Goal: Task Accomplishment & Management: Complete application form

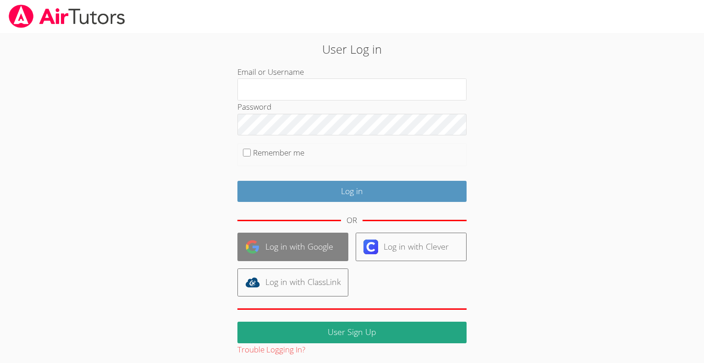
click at [292, 246] on link "Log in with Google" at bounding box center [292, 246] width 111 height 28
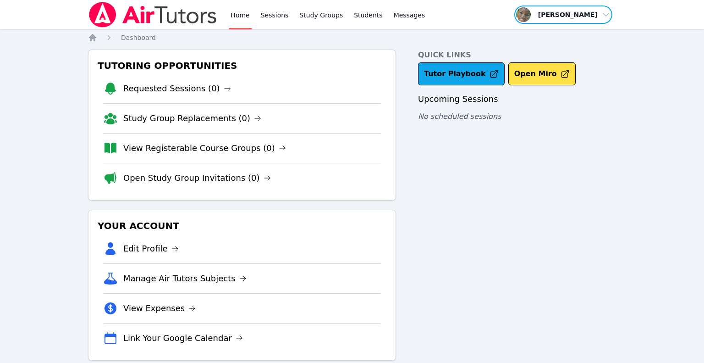
click at [603, 17] on span "button" at bounding box center [563, 15] width 100 height 20
click at [602, 14] on span "button" at bounding box center [563, 15] width 100 height 20
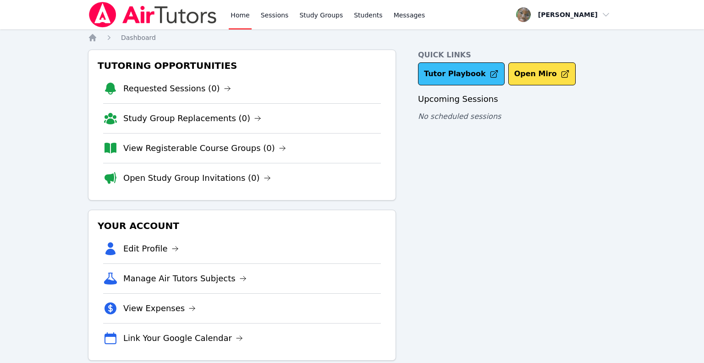
click at [450, 71] on link "Tutor Playbook" at bounding box center [461, 73] width 87 height 23
click at [169, 307] on link "View Expenses" at bounding box center [159, 308] width 72 height 13
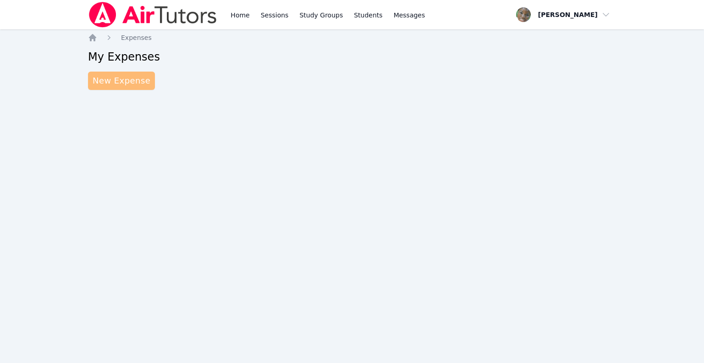
click at [123, 80] on link "New Expense" at bounding box center [121, 81] width 67 height 18
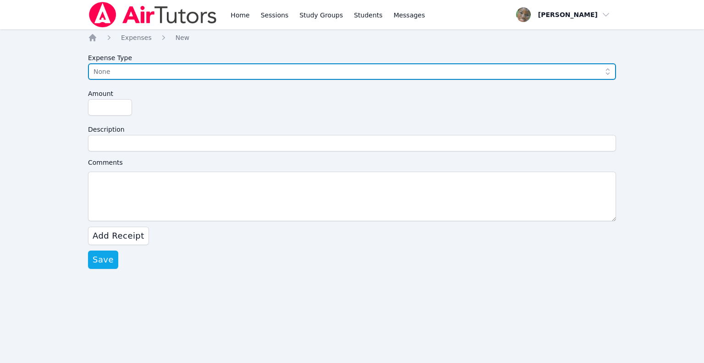
click at [117, 75] on span "None" at bounding box center [346, 71] width 504 height 11
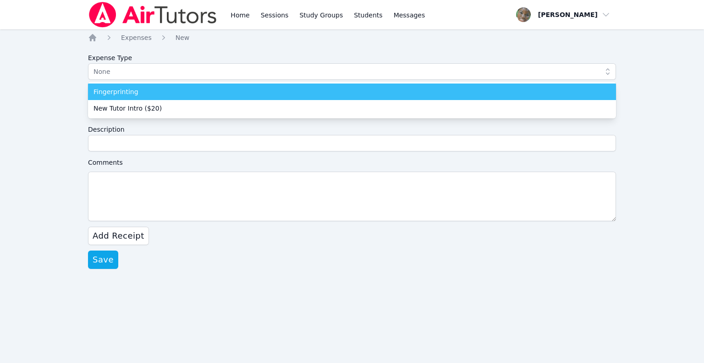
click at [126, 93] on span "Fingerprinting" at bounding box center [116, 91] width 45 height 9
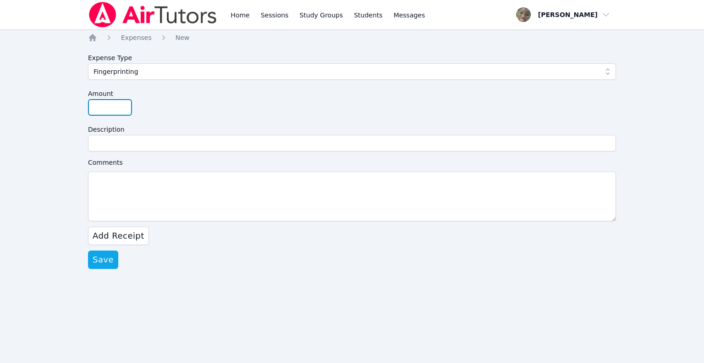
click at [105, 109] on input "Amount" at bounding box center [110, 107] width 44 height 17
click at [112, 105] on input "Amount" at bounding box center [110, 107] width 44 height 17
type input "44.13"
click at [67, 166] on div "Home Sessions Study Groups Students Messages Open user menu [PERSON_NAME] Open …" at bounding box center [352, 181] width 704 height 363
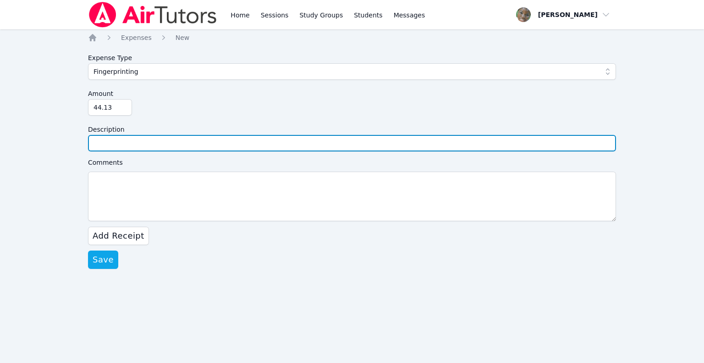
click at [116, 142] on input "Description" at bounding box center [352, 143] width 528 height 17
click at [103, 142] on input "Description" at bounding box center [352, 143] width 528 height 17
type input "Santa [PERSON_NAME] USD Fingerprinting"
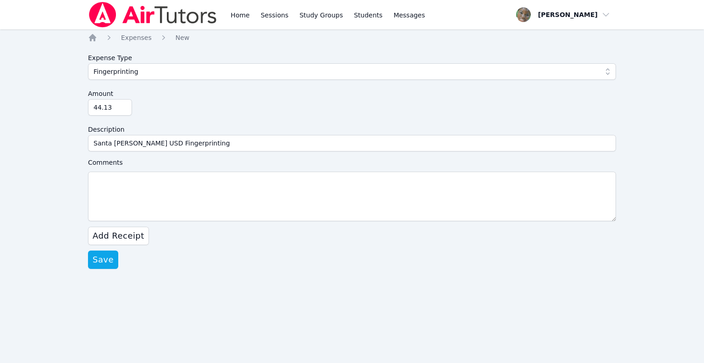
click at [179, 109] on div "Amount 44.13" at bounding box center [352, 100] width 528 height 30
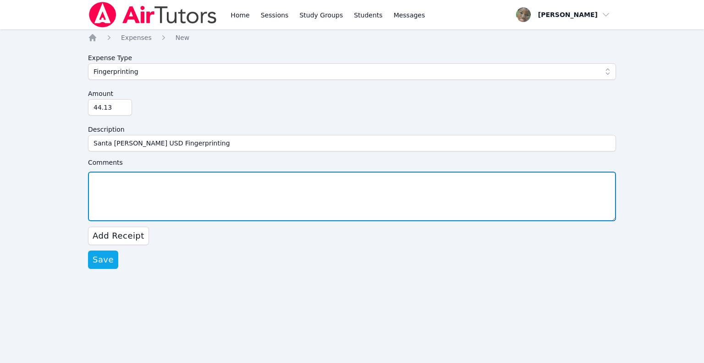
click at [116, 178] on textarea "Comments" at bounding box center [352, 196] width 528 height 50
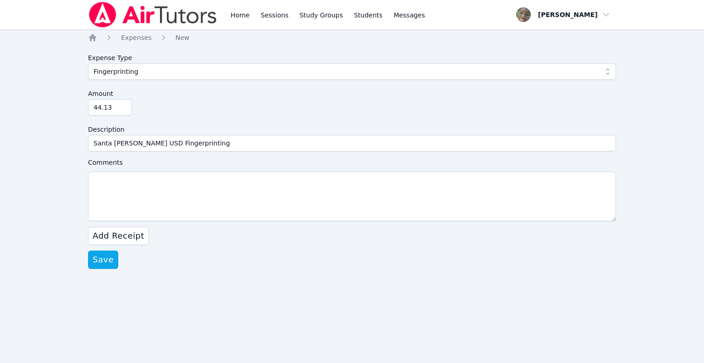
click at [129, 160] on label "Comments" at bounding box center [352, 162] width 528 height 11
click at [129, 171] on textarea "Comments" at bounding box center [352, 196] width 528 height 50
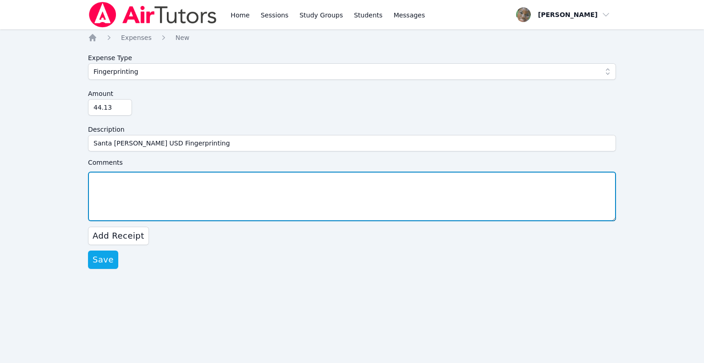
click at [125, 179] on textarea "Comments" at bounding box center [352, 196] width 528 height 50
type textarea "Cherokee County Sheriff's Dept - $40 United States Postal Service - $4.13"
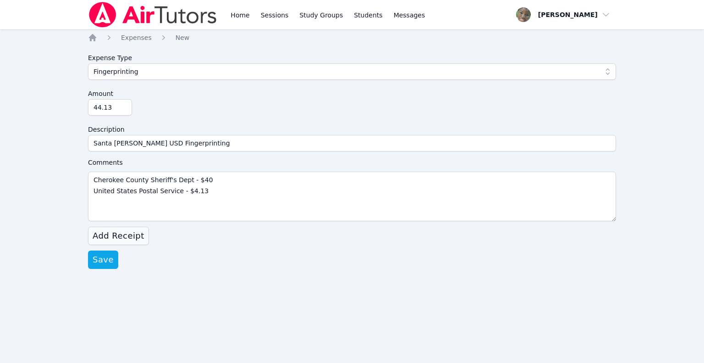
click at [117, 238] on span "Add Receipt" at bounding box center [119, 235] width 52 height 13
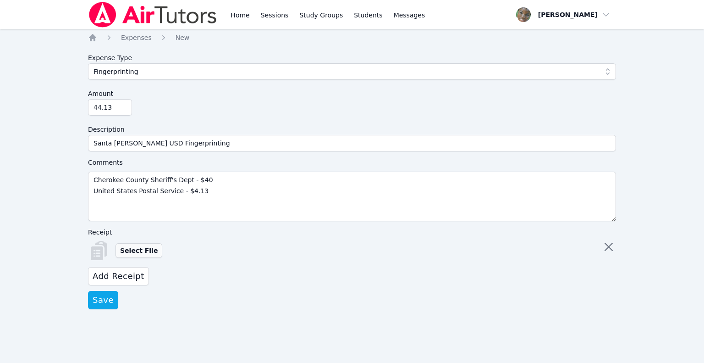
click at [137, 254] on label "Select File" at bounding box center [139, 250] width 47 height 15
click at [0, 0] on input "Select File" at bounding box center [0, 0] width 0 height 0
click at [105, 306] on span "Save" at bounding box center [103, 299] width 21 height 13
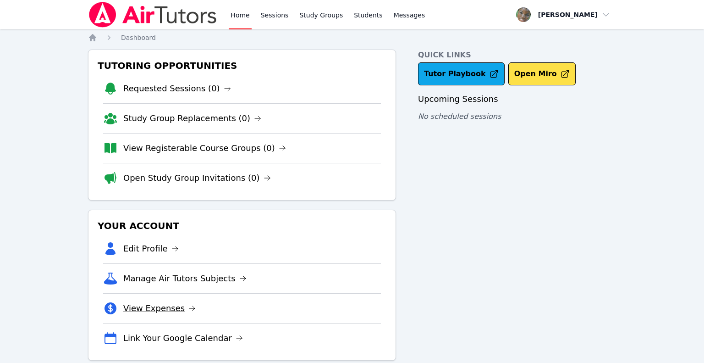
click at [171, 307] on link "View Expenses" at bounding box center [159, 308] width 72 height 13
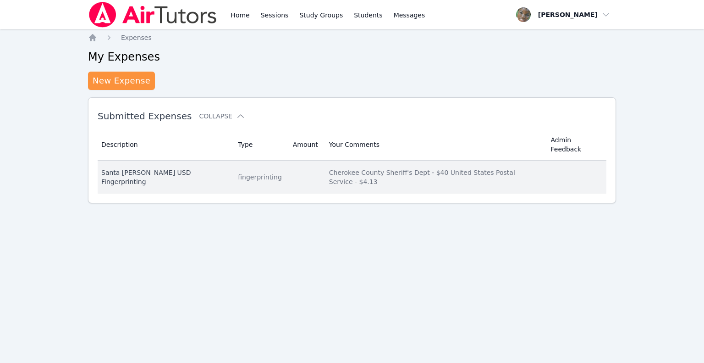
click at [287, 162] on td "Amount" at bounding box center [305, 176] width 36 height 33
click at [131, 168] on td "Description Santa [PERSON_NAME] USD Fingerprinting" at bounding box center [165, 176] width 135 height 33
click at [134, 168] on div "Santa [PERSON_NAME] USD Fingerprinting" at bounding box center [164, 177] width 126 height 18
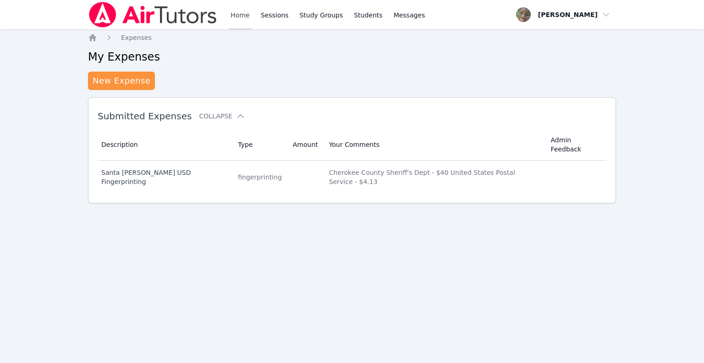
click at [241, 10] on link "Home" at bounding box center [240, 14] width 22 height 29
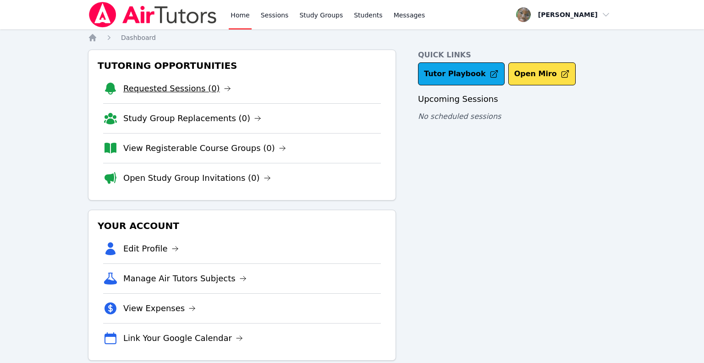
click at [204, 90] on link "Requested Sessions (0)" at bounding box center [177, 88] width 108 height 13
click at [197, 121] on link "Study Group Replacements (0)" at bounding box center [192, 118] width 138 height 13
click at [191, 151] on link "View Registerable Course Groups (0)" at bounding box center [204, 148] width 163 height 13
click at [204, 180] on link "Open Study Group Invitations (0)" at bounding box center [197, 177] width 148 height 13
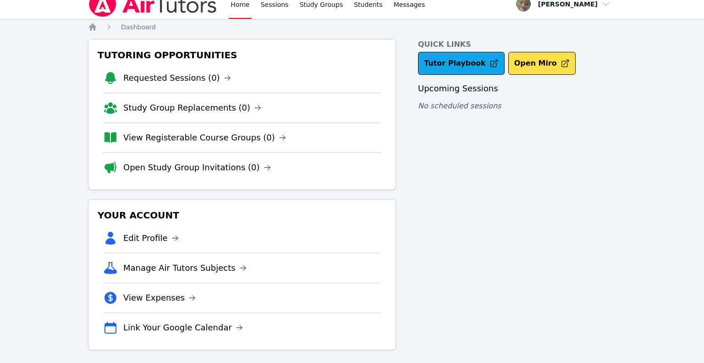
scroll to position [14, 0]
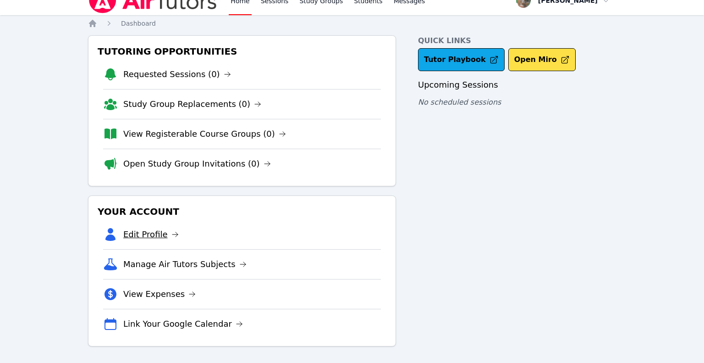
click at [147, 233] on link "Edit Profile" at bounding box center [150, 234] width 55 height 13
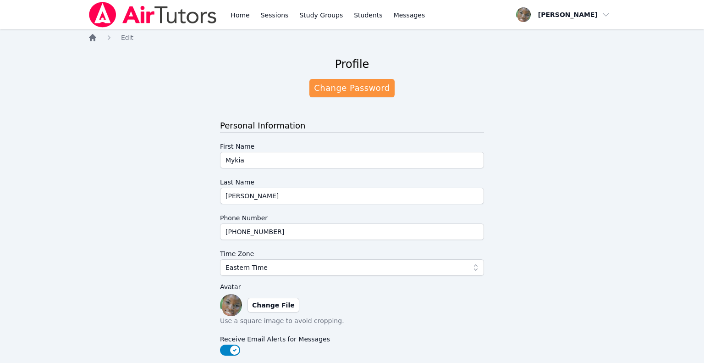
click at [89, 37] on icon "Breadcrumb" at bounding box center [92, 37] width 7 height 7
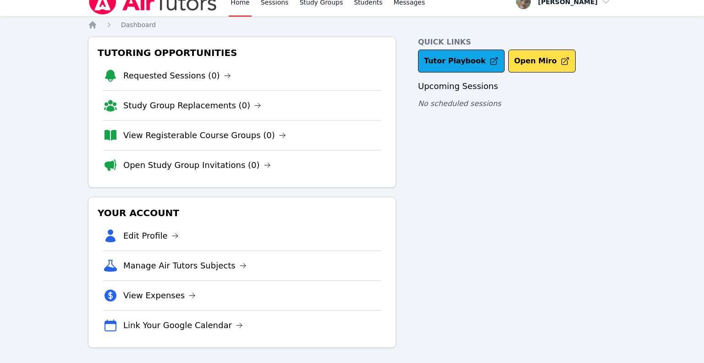
scroll to position [15, 0]
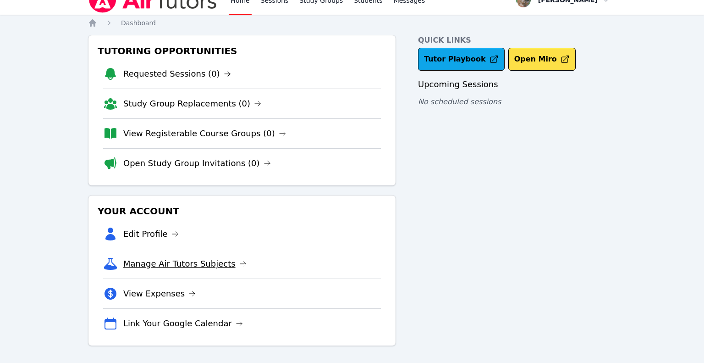
click at [209, 261] on link "Manage Air Tutors Subjects" at bounding box center [184, 263] width 123 height 13
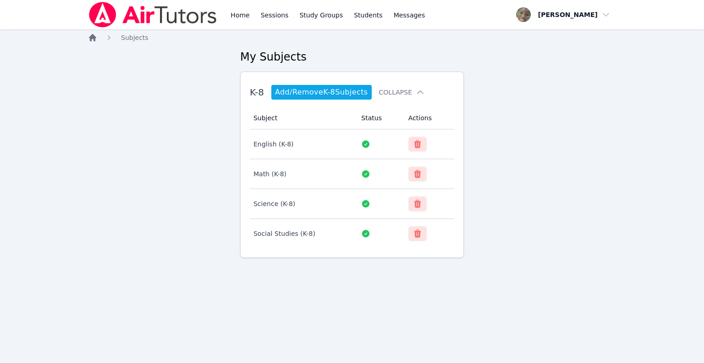
click at [90, 42] on icon "Breadcrumb" at bounding box center [92, 37] width 9 height 9
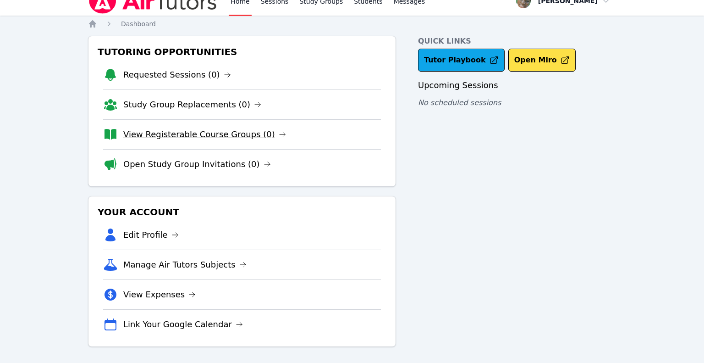
scroll to position [15, 0]
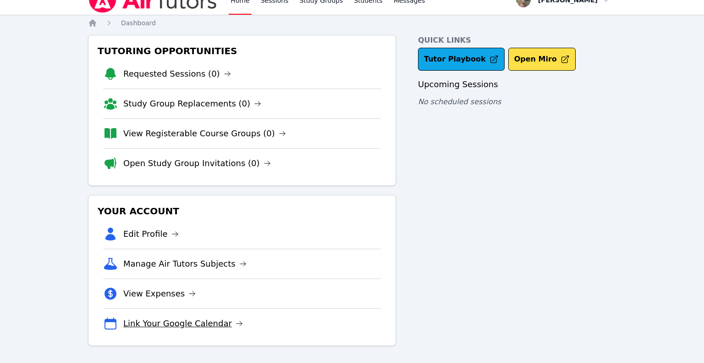
click at [168, 325] on link "Link Your Google Calendar" at bounding box center [183, 323] width 120 height 13
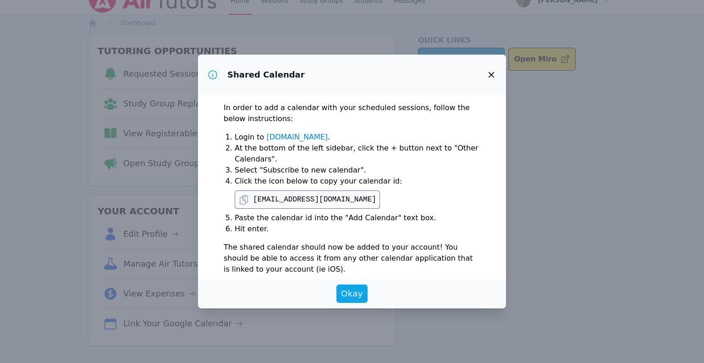
click at [492, 76] on icon "button" at bounding box center [491, 74] width 11 height 11
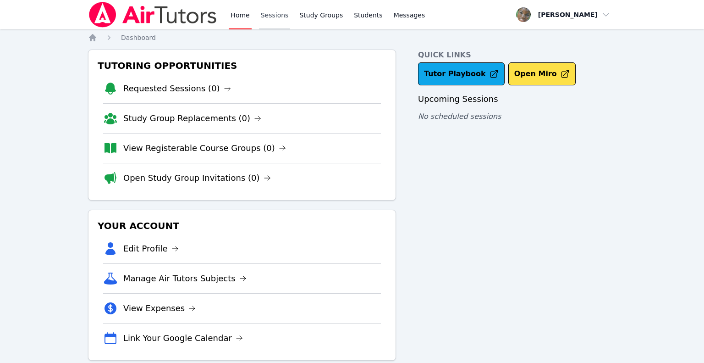
click at [277, 18] on link "Sessions" at bounding box center [275, 14] width 32 height 29
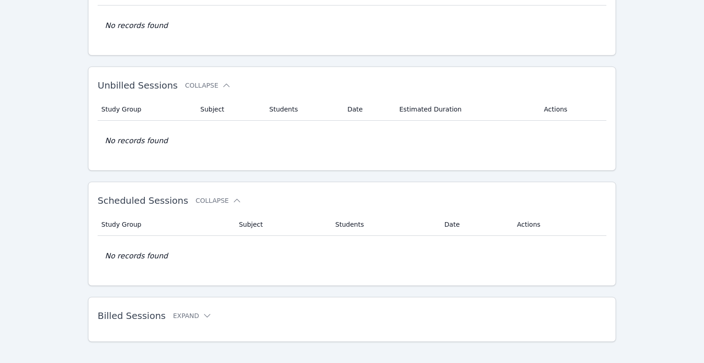
scroll to position [105, 0]
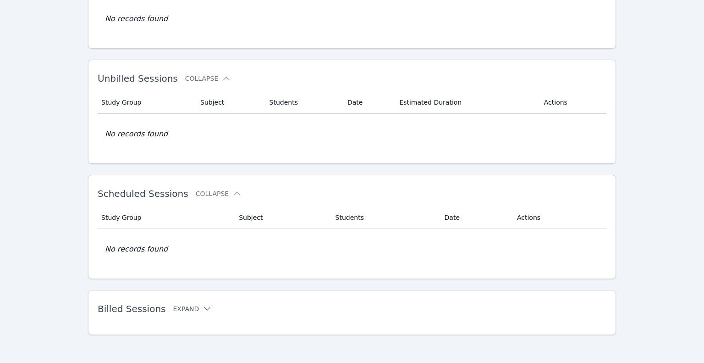
click at [193, 304] on button "Expand" at bounding box center [192, 308] width 39 height 9
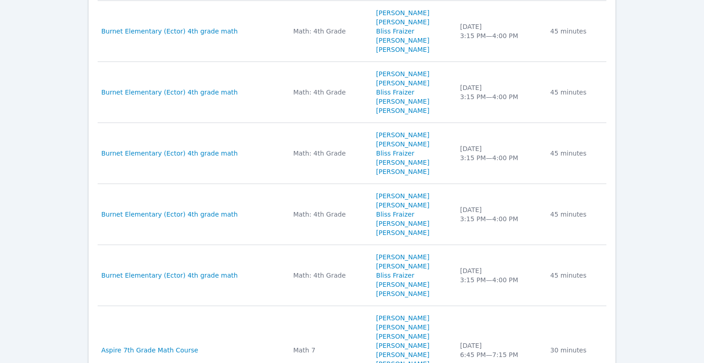
scroll to position [805, 0]
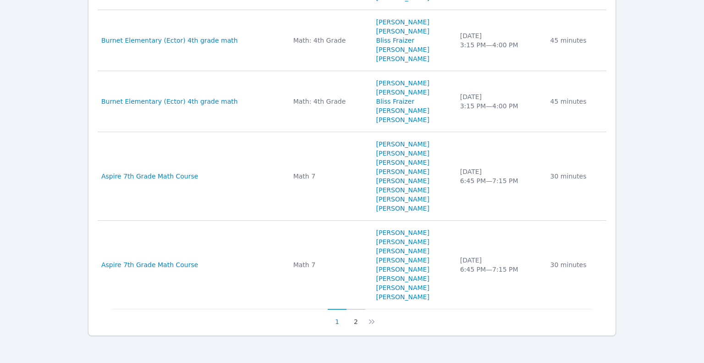
click at [359, 321] on button "2" at bounding box center [356, 317] width 19 height 17
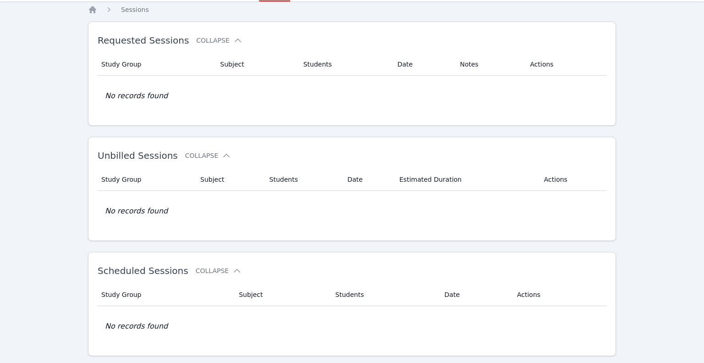
scroll to position [0, 0]
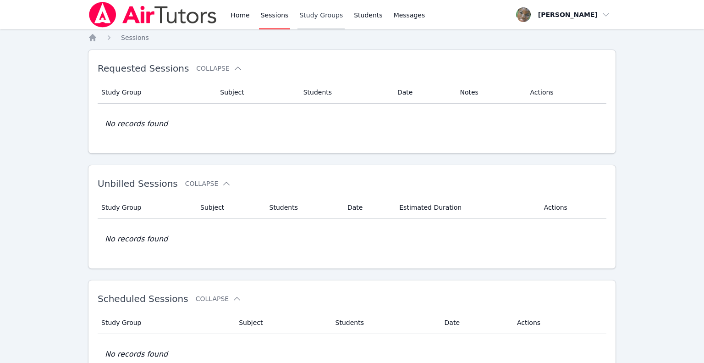
click at [323, 15] on link "Study Groups" at bounding box center [321, 14] width 47 height 29
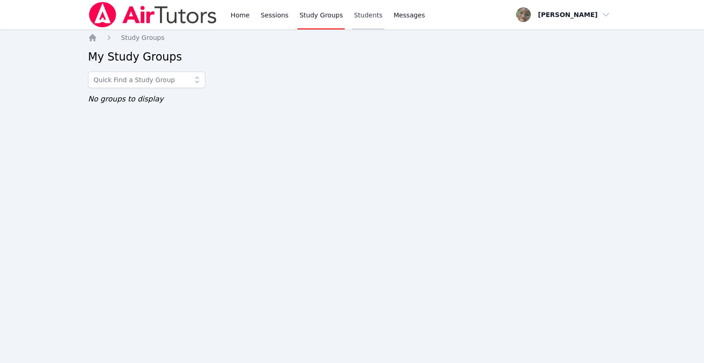
click at [361, 8] on link "Students" at bounding box center [368, 14] width 32 height 29
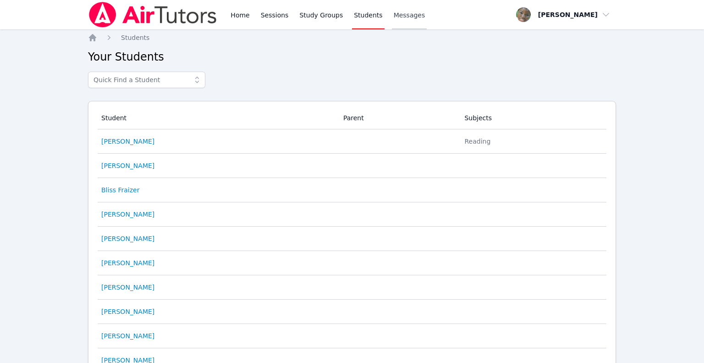
click at [394, 15] on span "Messages" at bounding box center [410, 15] width 32 height 9
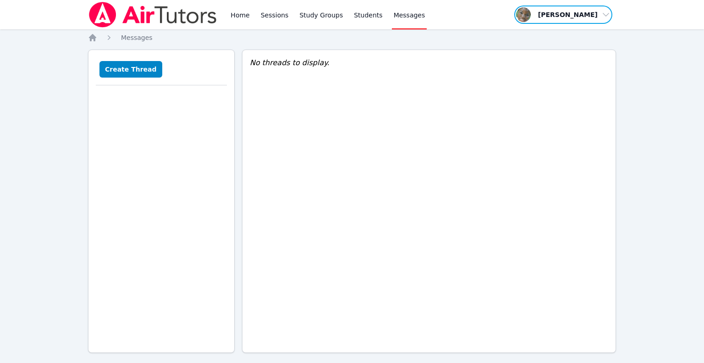
click at [591, 19] on span "button" at bounding box center [563, 15] width 100 height 20
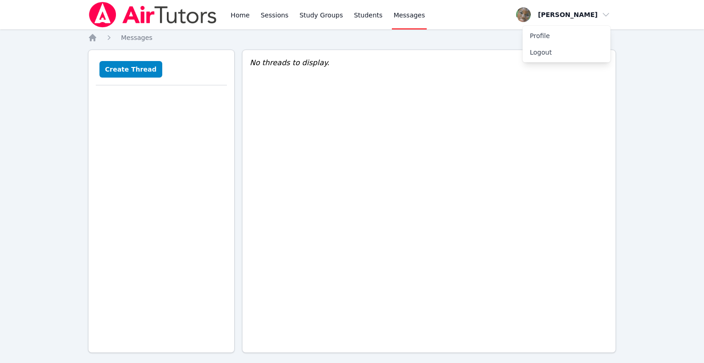
click at [464, 27] on div "Home Sessions Study Groups Students Messages Open user menu [PERSON_NAME] Profi…" at bounding box center [352, 14] width 528 height 29
click at [99, 17] on img at bounding box center [153, 15] width 130 height 26
